Goal: Find specific page/section: Find specific page/section

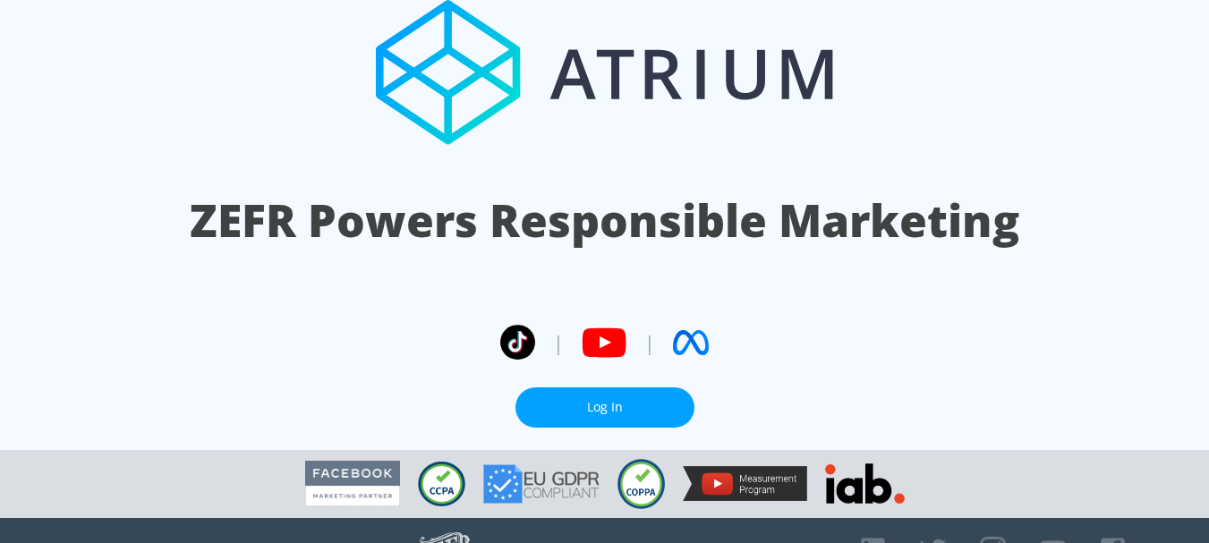
scroll to position [20, 0]
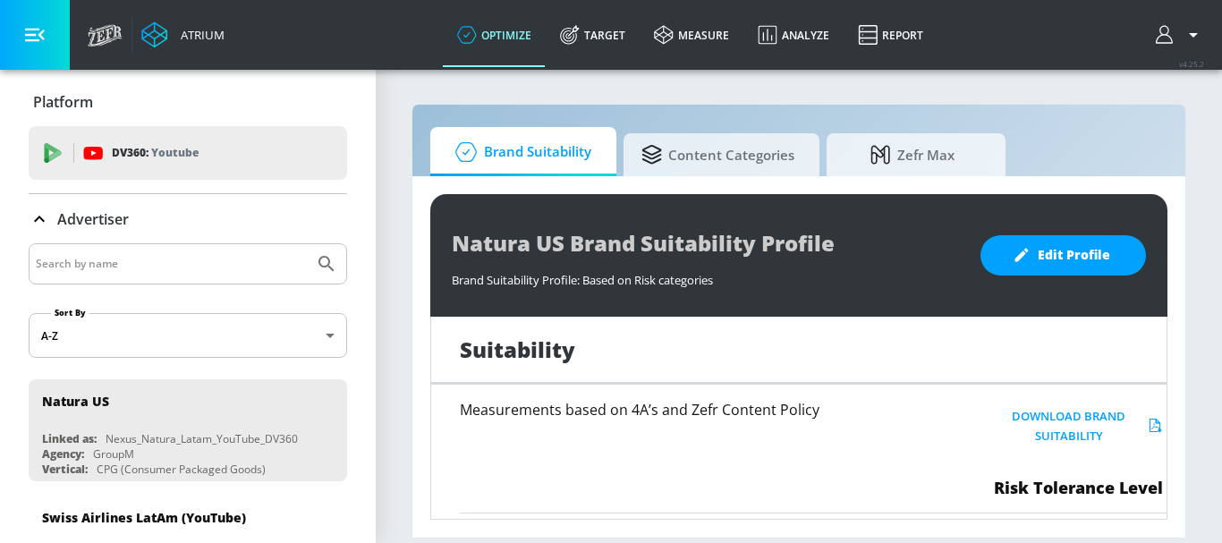
click at [40, 38] on icon "button" at bounding box center [35, 35] width 20 height 20
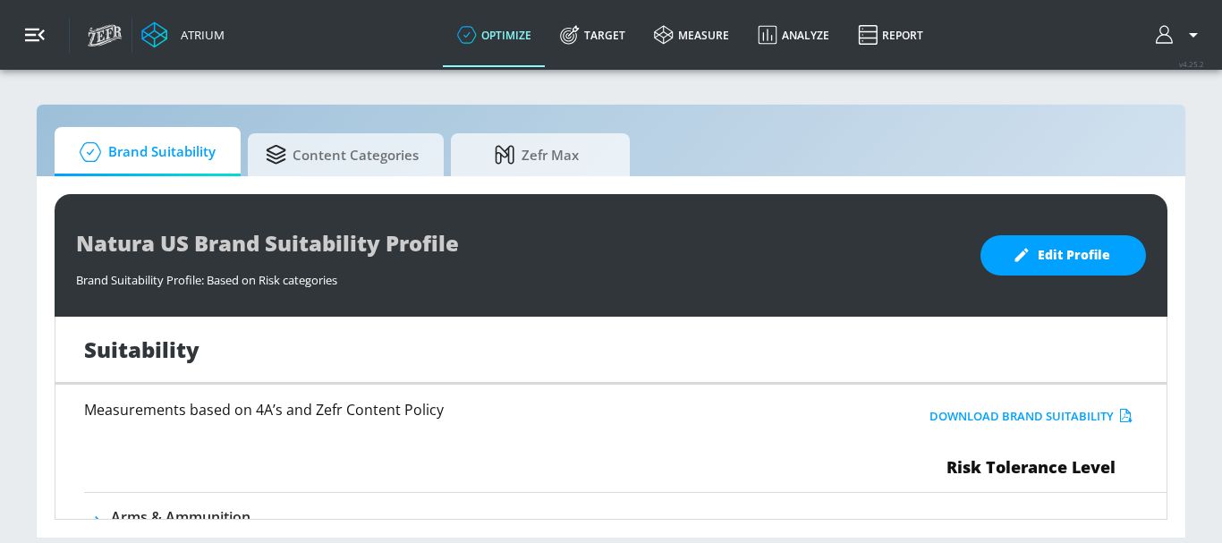
click at [40, 38] on icon "button" at bounding box center [35, 35] width 20 height 20
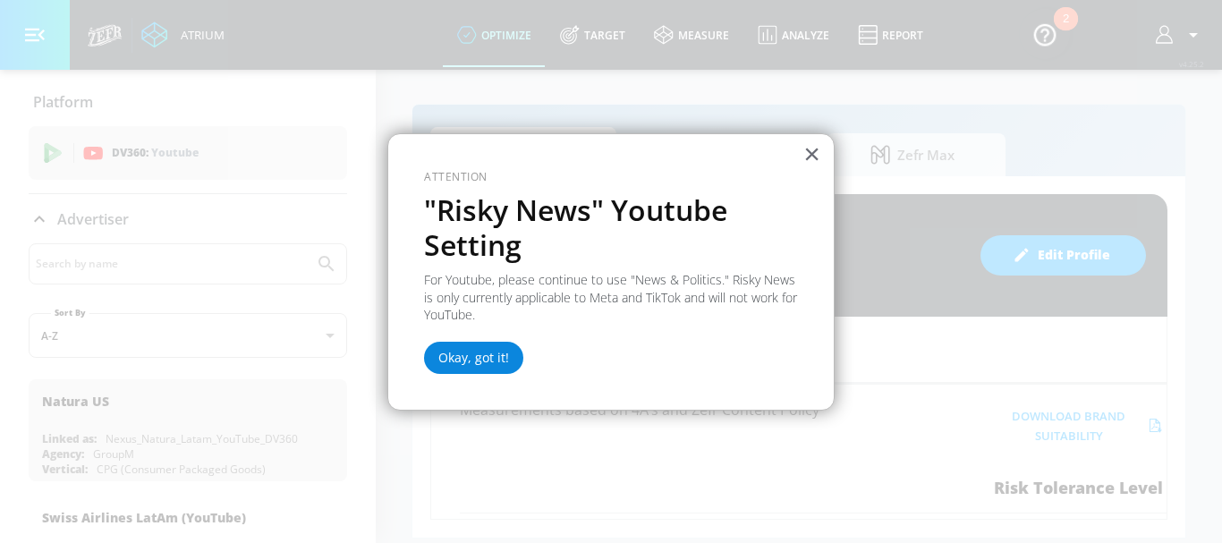
click at [469, 354] on button "Okay, got it!" at bounding box center [473, 358] width 99 height 32
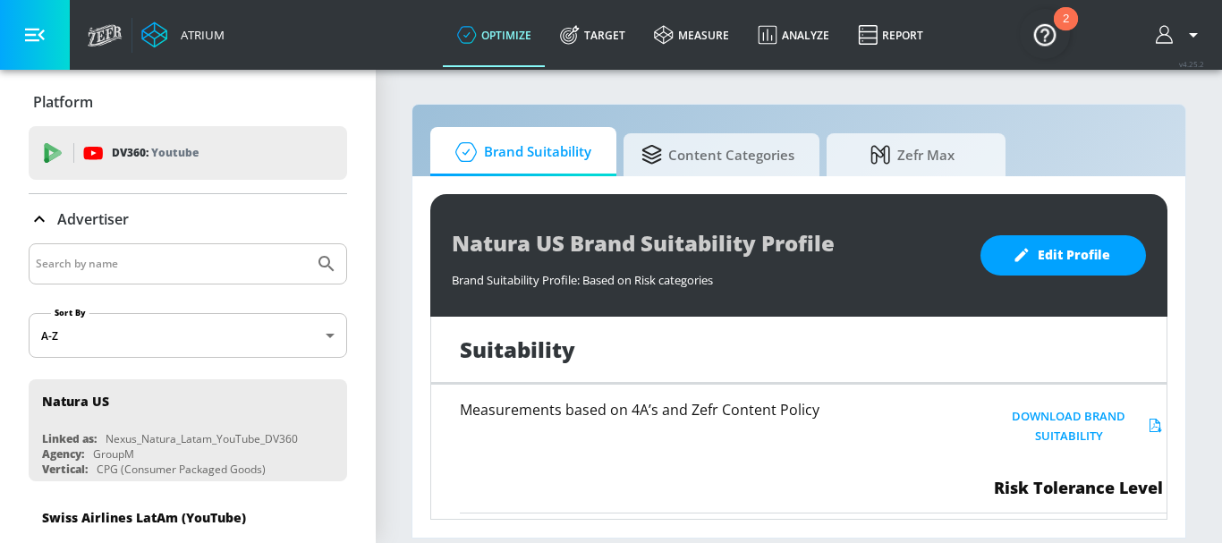
click at [1059, 31] on img "Open Resource Center, 2 new notifications" at bounding box center [1045, 34] width 50 height 50
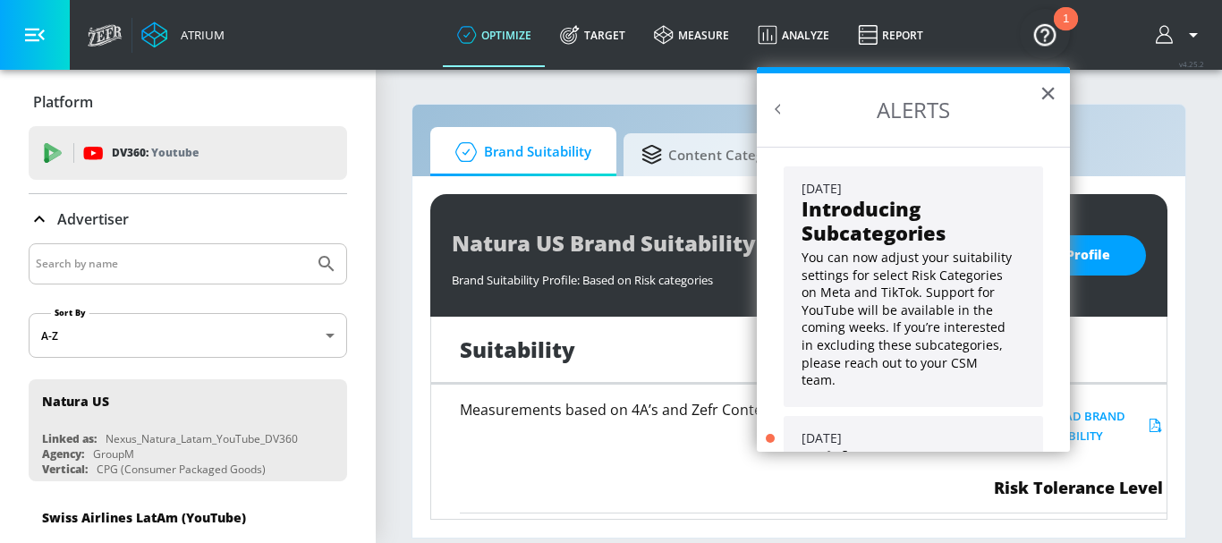
scroll to position [161, 0]
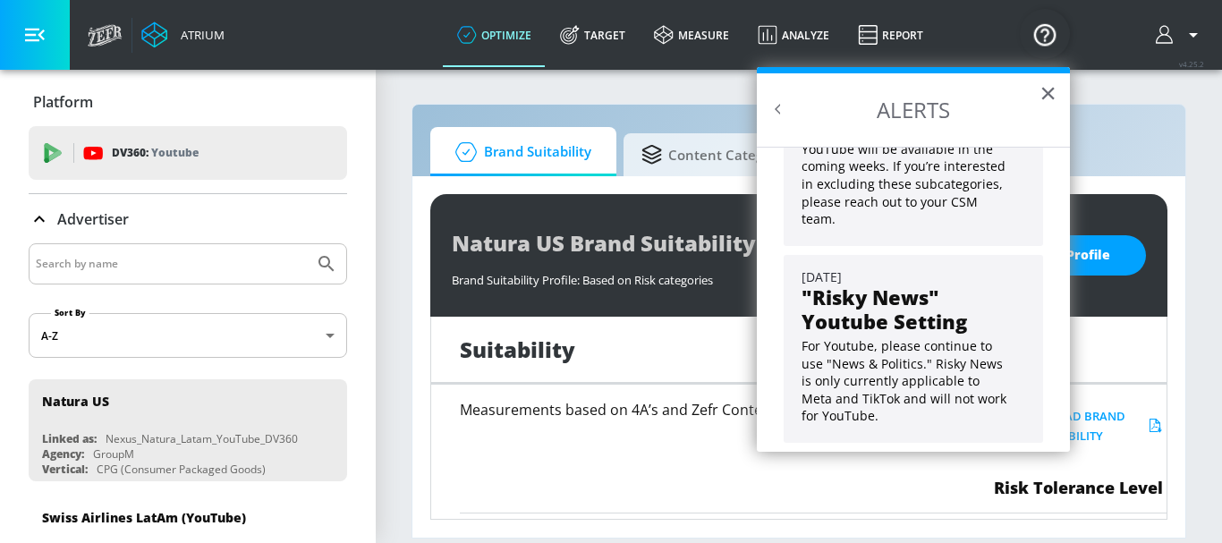
click at [1070, 1] on div "Atrium optimize Target measure Analyze Report optimize Target measure Analyze R…" at bounding box center [650, 35] width 1143 height 70
click at [1037, 49] on img "Open Resource Center" at bounding box center [1045, 34] width 50 height 50
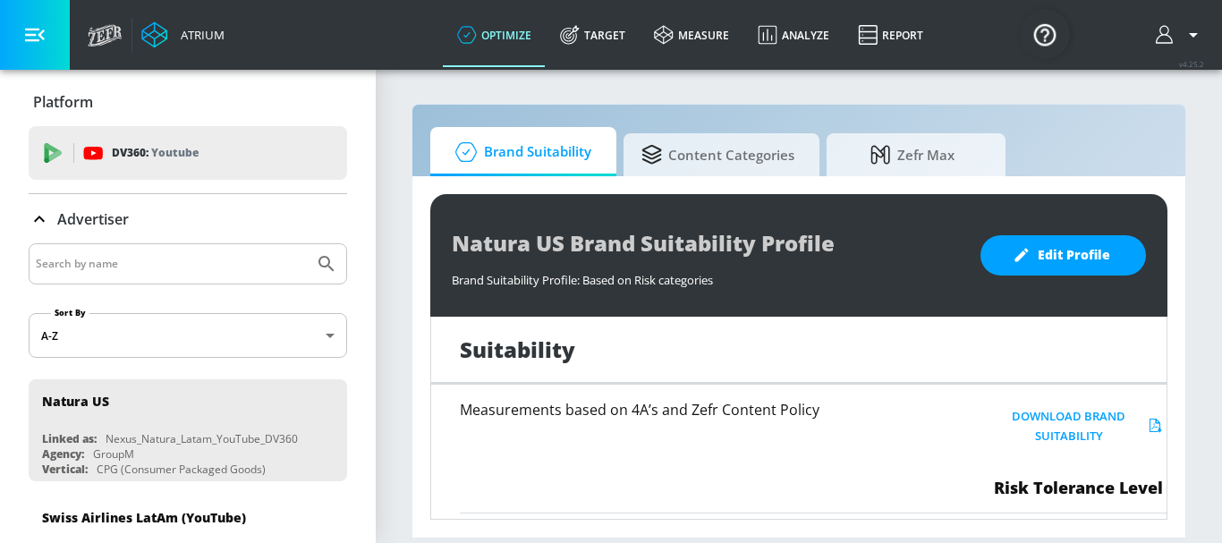
click at [1179, 30] on button "button" at bounding box center [1180, 34] width 48 height 21
click at [1005, 140] on div at bounding box center [611, 271] width 1222 height 543
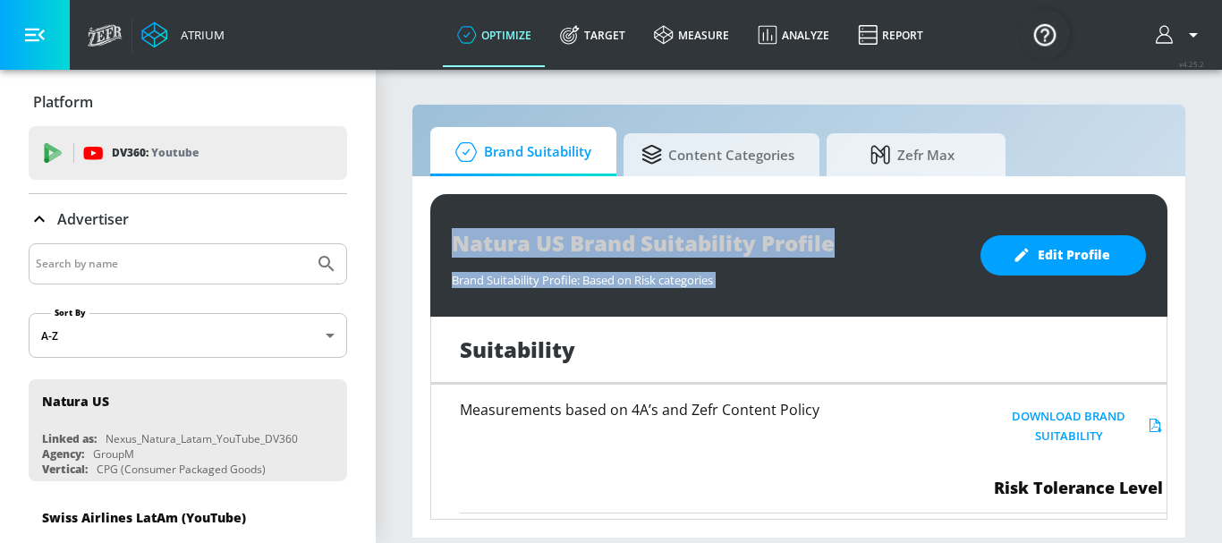
drag, startPoint x: 1221, startPoint y: 157, endPoint x: 1211, endPoint y: 264, distance: 107.8
click at [1208, 264] on section "Brand Suitability Content Categories Zefr Max Natura US Brand Suitability Profi…" at bounding box center [799, 305] width 846 height 475
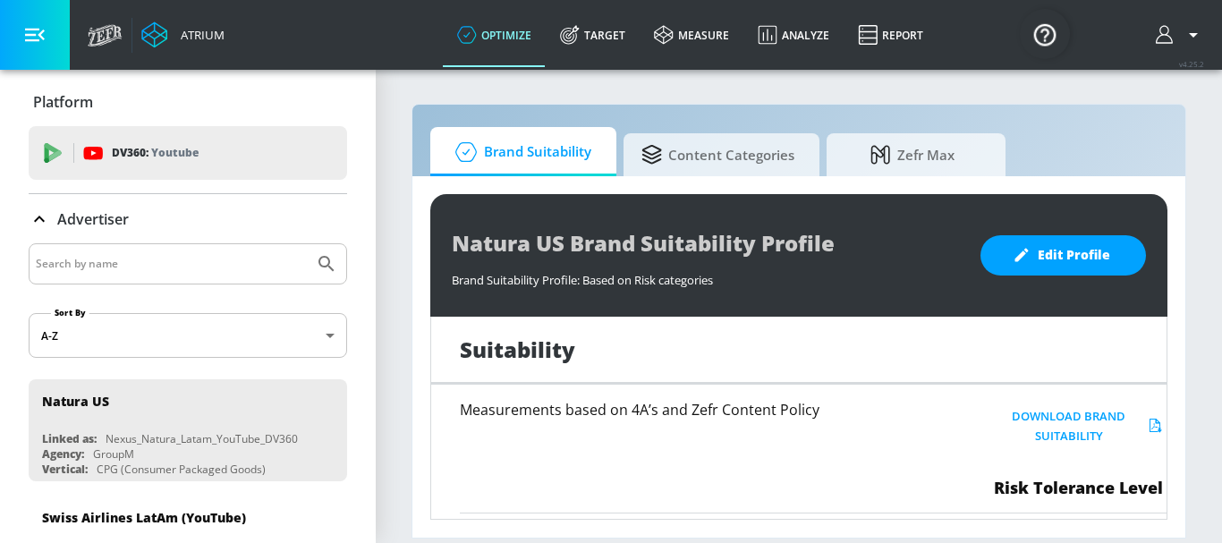
click at [176, 244] on div at bounding box center [188, 263] width 318 height 41
click at [191, 259] on input "Search by name" at bounding box center [171, 263] width 271 height 23
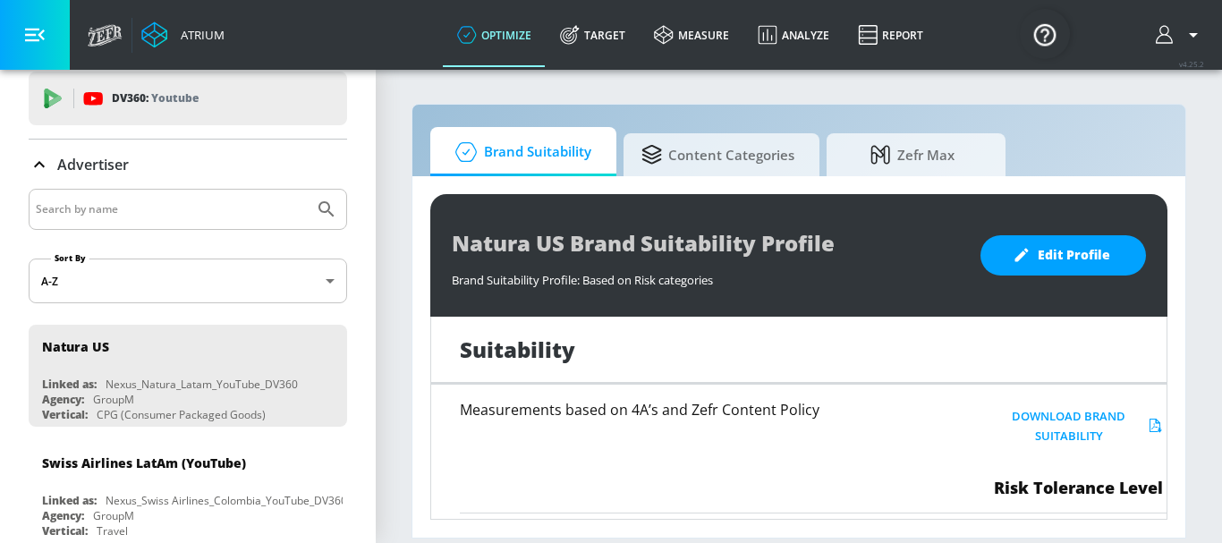
scroll to position [0, 0]
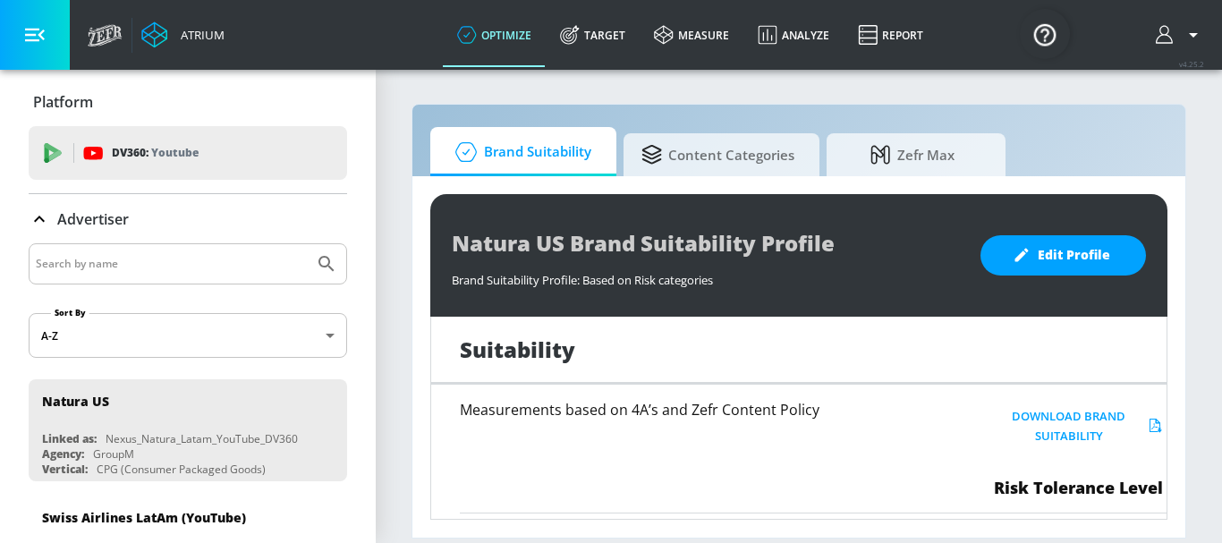
click at [235, 253] on input "Search by name" at bounding box center [171, 263] width 271 height 23
type input "skechers"
click at [307, 244] on button "Submit Search" at bounding box center [326, 263] width 39 height 39
